Goal: Navigation & Orientation: Find specific page/section

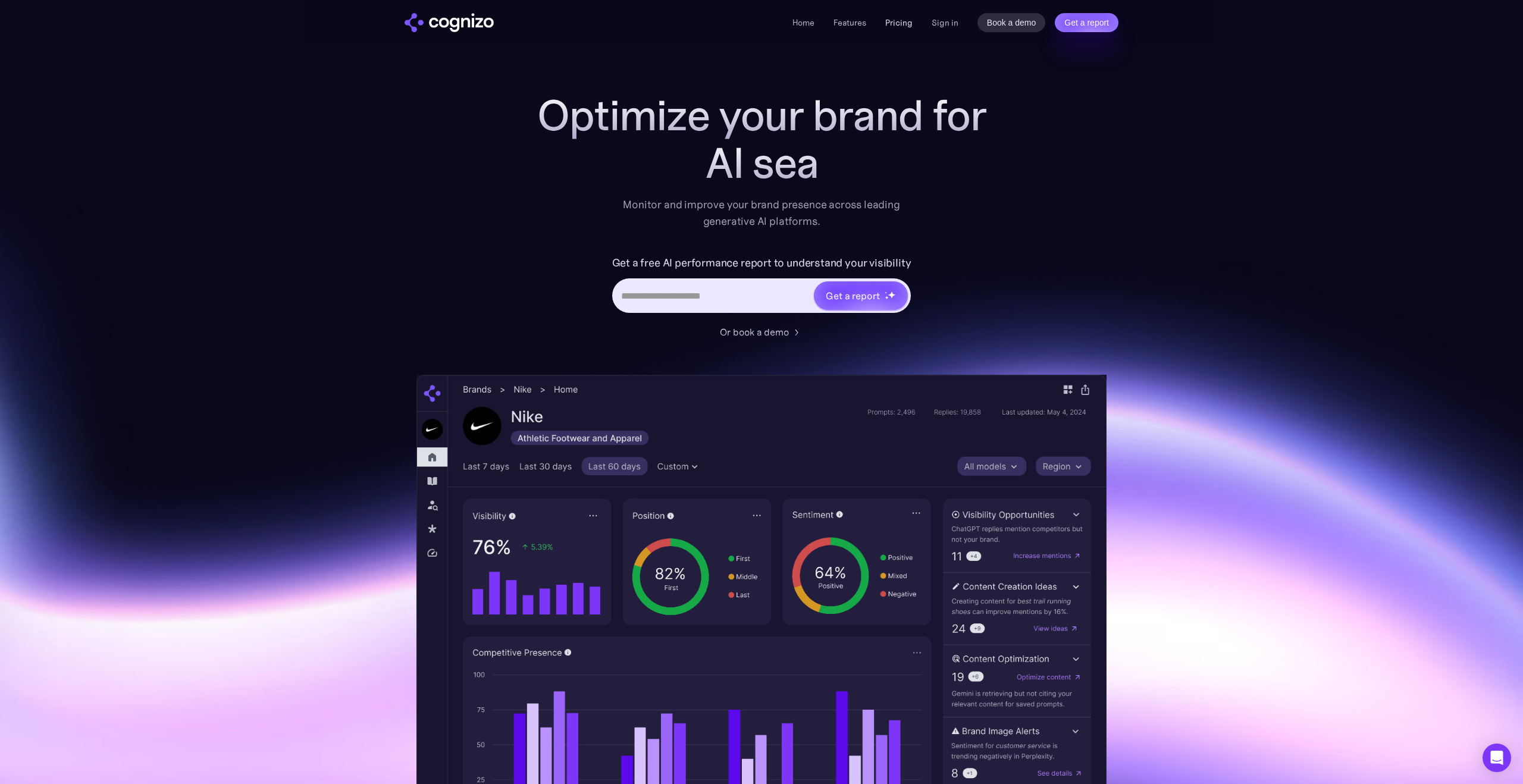
click at [900, 22] on link "Pricing" at bounding box center [899, 23] width 27 height 11
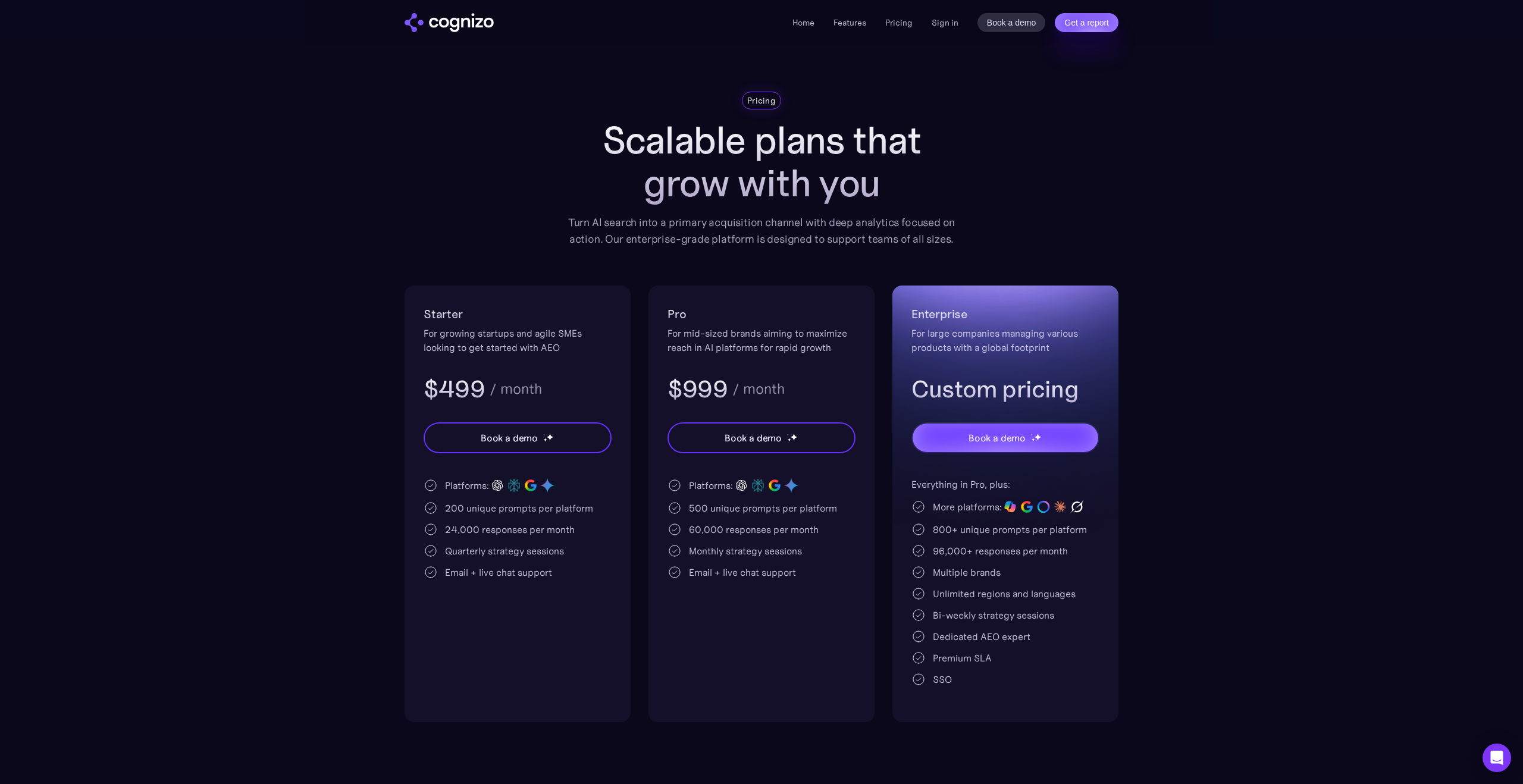
click at [809, 28] on li "Home" at bounding box center [803, 23] width 22 height 14
click at [799, 21] on link "Home" at bounding box center [803, 23] width 22 height 11
